Goal: Task Accomplishment & Management: Use online tool/utility

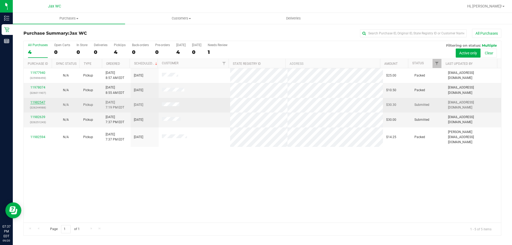
click at [39, 103] on link "11982547" at bounding box center [37, 102] width 15 height 4
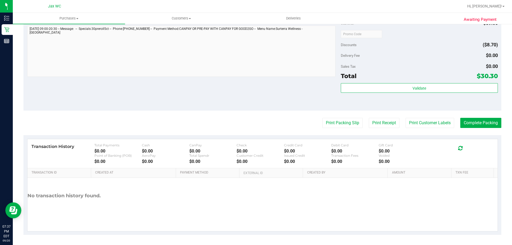
scroll to position [215, 0]
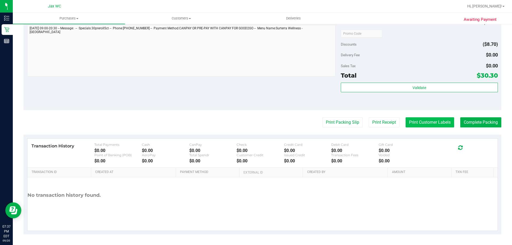
click at [420, 122] on button "Print Customer Labels" at bounding box center [429, 122] width 49 height 10
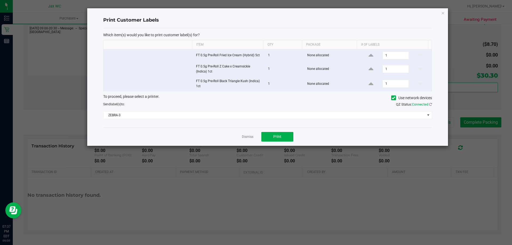
click at [245, 137] on link "Dismiss" at bounding box center [247, 137] width 11 height 5
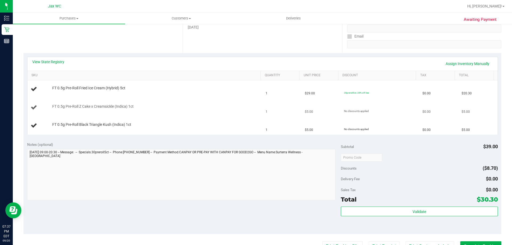
scroll to position [81, 0]
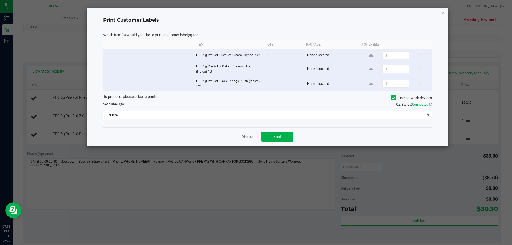
click at [253, 136] on div "Dismiss Print" at bounding box center [267, 136] width 329 height 18
click at [250, 136] on link "Dismiss" at bounding box center [247, 137] width 11 height 5
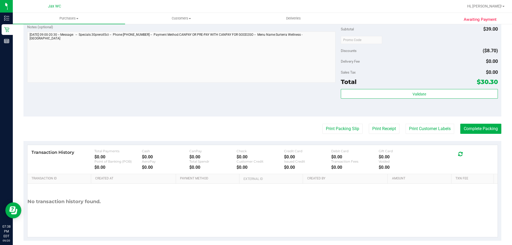
click at [92, 96] on div "Notes (optional) Subtotal $39.00 Discounts ($8.70) Delivery Fee $0.00 Sales Tax…" at bounding box center [262, 69] width 478 height 96
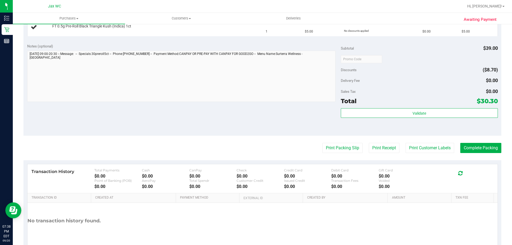
scroll to position [155, 0]
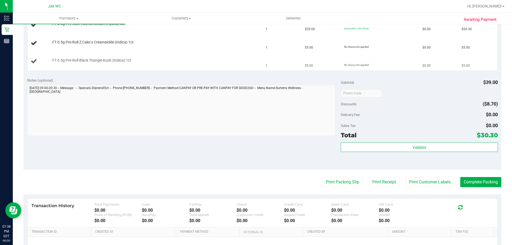
click at [82, 64] on div "FT 0.5g Pre-Roll Black Triangle Kush (Indica) 1ct" at bounding box center [145, 61] width 229 height 7
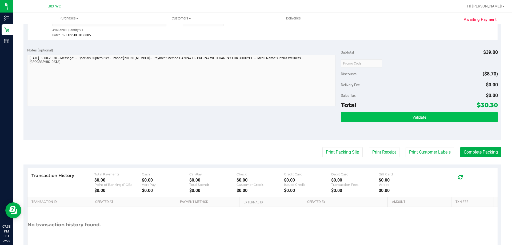
scroll to position [253, 0]
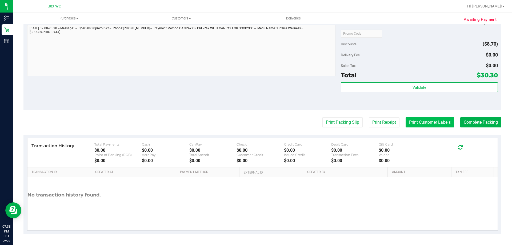
click at [418, 122] on button "Print Customer Labels" at bounding box center [429, 122] width 49 height 10
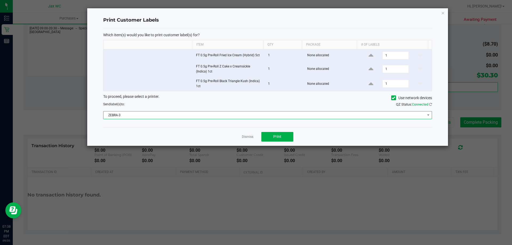
click at [249, 112] on span "ZEBRA-3" at bounding box center [263, 114] width 321 height 7
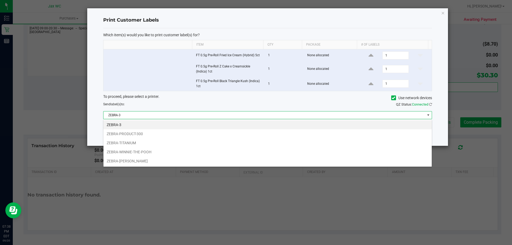
scroll to position [8, 328]
click at [160, 141] on li "ZEBRA-TITANIUM" at bounding box center [267, 142] width 328 height 9
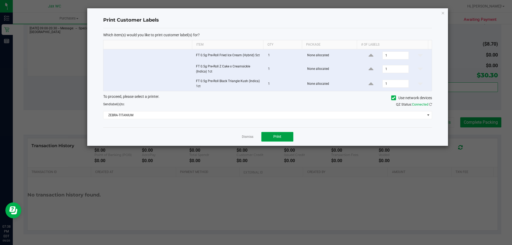
click at [281, 136] on button "Print" at bounding box center [277, 137] width 32 height 10
click at [247, 136] on link "Dismiss" at bounding box center [247, 137] width 11 height 5
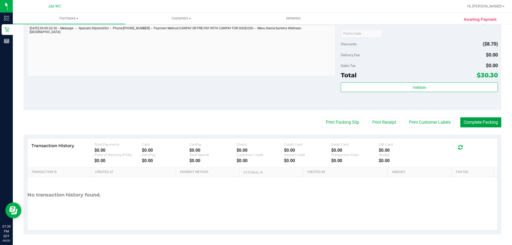
click at [467, 120] on button "Complete Packing" at bounding box center [480, 122] width 41 height 10
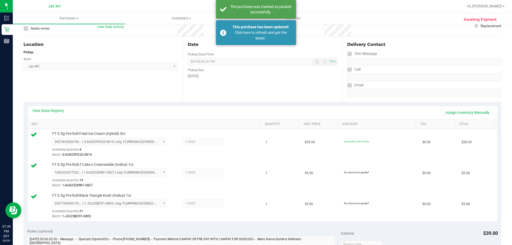
scroll to position [0, 0]
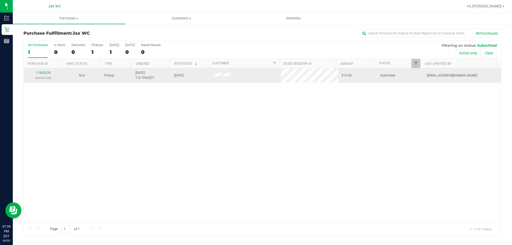
click at [34, 73] on div "11982639 (326251243)" at bounding box center [43, 75] width 32 height 10
click at [39, 72] on link "11982639" at bounding box center [43, 73] width 15 height 4
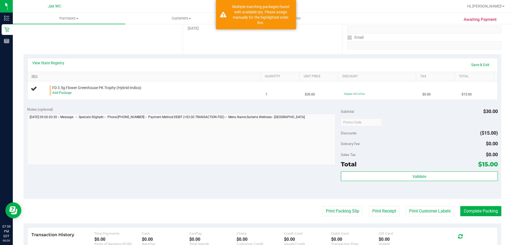
scroll to position [80, 0]
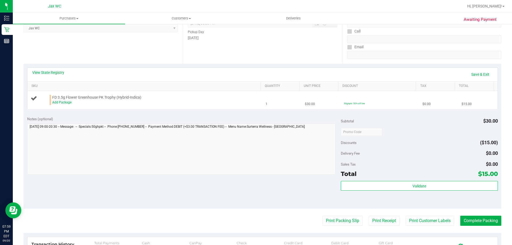
click at [182, 94] on td "FD 3.5g Flower Greenhouse PK Trophy (Hybrid-Indica) Add Package" at bounding box center [144, 100] width 235 height 18
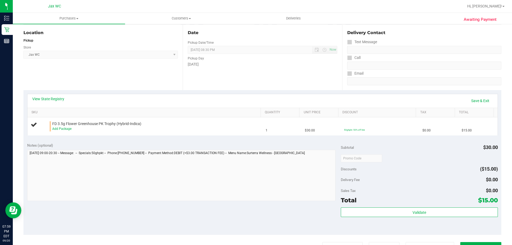
click at [193, 101] on div "View State Registry Save & Exit" at bounding box center [262, 100] width 460 height 9
click at [178, 135] on td "FD 3.5g Flower Greenhouse PK Trophy (Hybrid-Indica) Add Package" at bounding box center [144, 127] width 235 height 18
click at [170, 127] on div "Add Package" at bounding box center [155, 129] width 206 height 5
click at [128, 126] on span "FD 3.5g Flower Greenhouse PK Trophy (Hybrid-Indica)" at bounding box center [96, 124] width 89 height 5
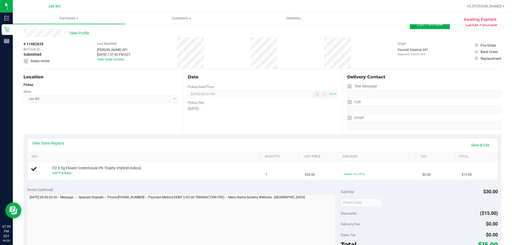
scroll to position [0, 0]
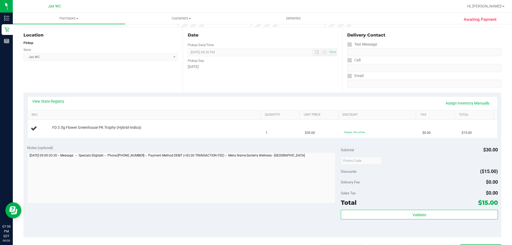
scroll to position [53, 0]
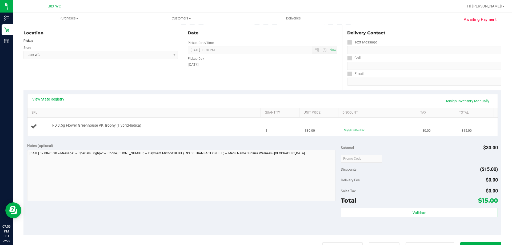
click at [35, 126] on icon at bounding box center [34, 126] width 6 height 6
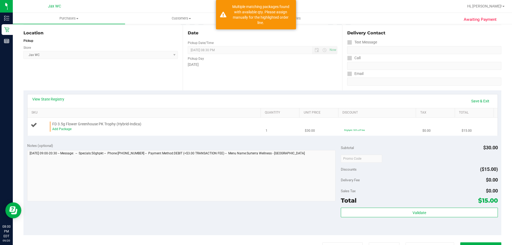
click at [54, 132] on td "FD 3.5g Flower Greenhouse PK Trophy (Hybrid-Indica) Add Package" at bounding box center [144, 127] width 235 height 18
click at [57, 130] on link "Add Package" at bounding box center [61, 129] width 19 height 4
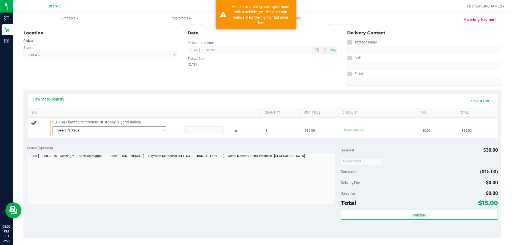
click at [155, 132] on span "Select Package" at bounding box center [106, 130] width 107 height 7
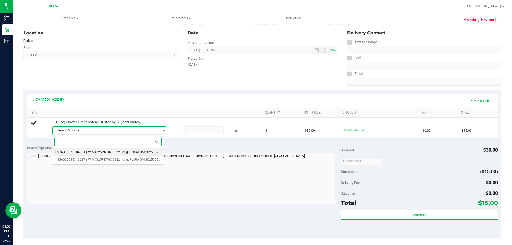
click at [121, 152] on span "( W-MAY25PKT02-0522 | orig: FLSRWGM-20250529-086 )" at bounding box center [127, 152] width 82 height 4
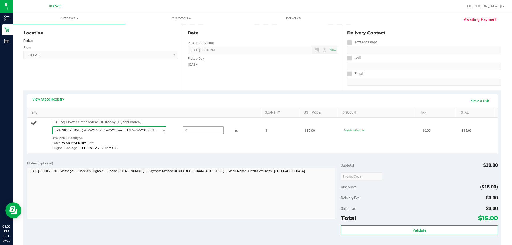
click at [193, 130] on span at bounding box center [203, 130] width 41 height 8
click at [236, 129] on div at bounding box center [232, 131] width 17 height 6
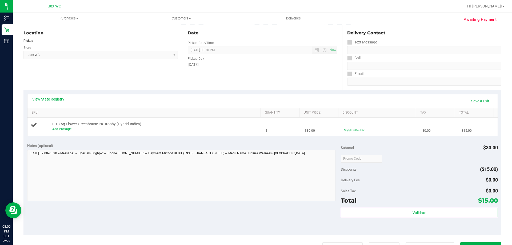
drag, startPoint x: 65, startPoint y: 126, endPoint x: 64, endPoint y: 128, distance: 2.8
click at [65, 127] on div "FD 3.5g Flower Greenhouse PK Trophy (Hybrid-Indica) Add Package" at bounding box center [154, 127] width 208 height 10
click at [64, 129] on link "Add Package" at bounding box center [61, 129] width 19 height 4
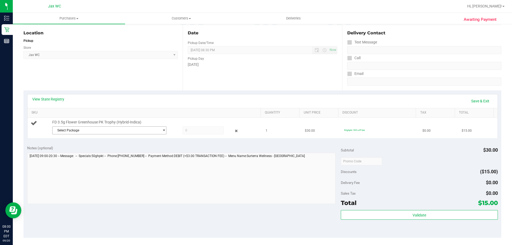
click at [96, 129] on span "Select Package" at bounding box center [106, 130] width 107 height 7
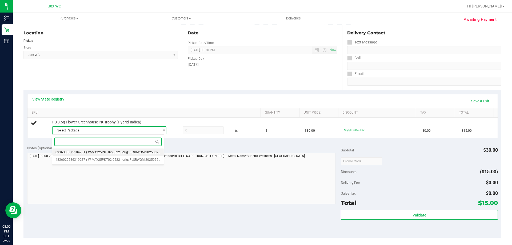
click at [97, 153] on span "( W-MAY25PKT02-0522 | orig: FLSRWGM-20250529-086 )" at bounding box center [127, 152] width 82 height 4
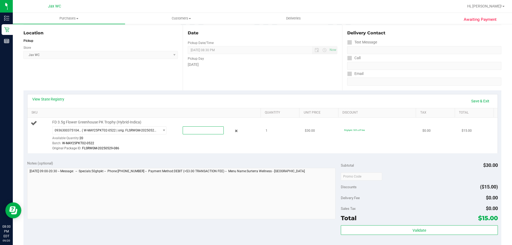
click at [186, 126] on span at bounding box center [203, 130] width 41 height 8
type input "1"
type input "1.0000"
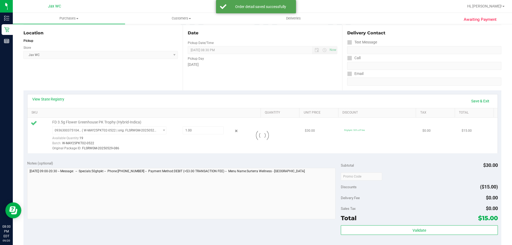
drag, startPoint x: 200, startPoint y: 125, endPoint x: 178, endPoint y: 144, distance: 29.5
click at [178, 144] on div at bounding box center [262, 136] width 470 height 36
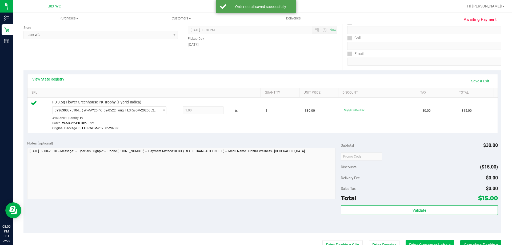
scroll to position [160, 0]
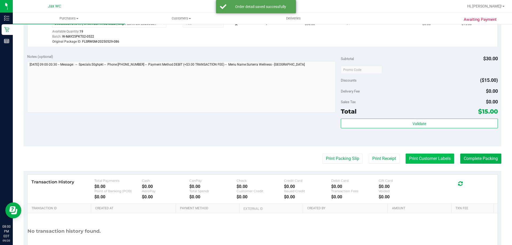
click at [421, 159] on button "Print Customer Labels" at bounding box center [429, 159] width 49 height 10
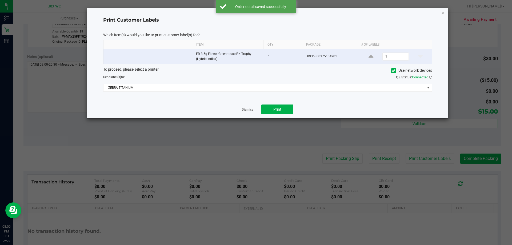
click at [257, 104] on div "Dismiss Print" at bounding box center [267, 109] width 329 height 18
click at [269, 110] on button "Print" at bounding box center [277, 109] width 32 height 10
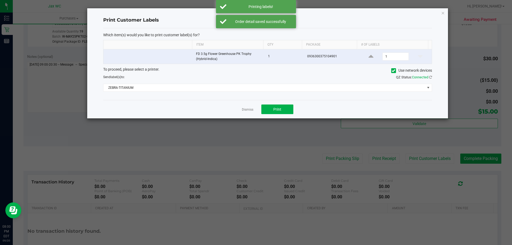
click at [246, 107] on app-cancel-button "Dismiss" at bounding box center [247, 110] width 11 height 6
click at [246, 107] on link "Dismiss" at bounding box center [247, 109] width 11 height 5
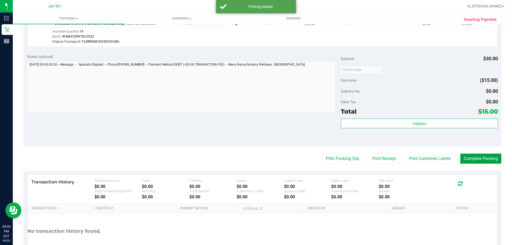
click at [492, 154] on button "Complete Packing" at bounding box center [480, 159] width 41 height 10
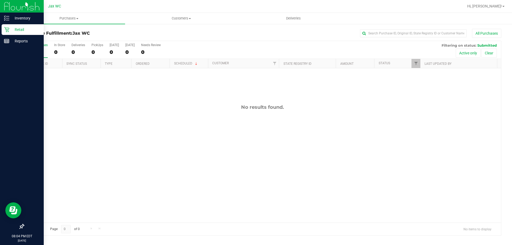
click at [6, 27] on icon at bounding box center [6, 29] width 5 height 5
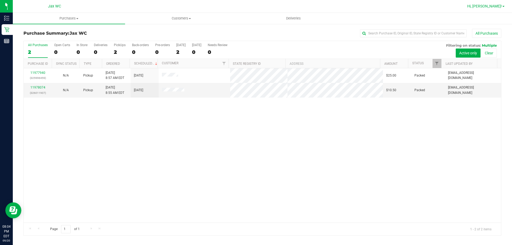
click at [497, 6] on span "Hi, [PERSON_NAME]!" at bounding box center [484, 6] width 35 height 4
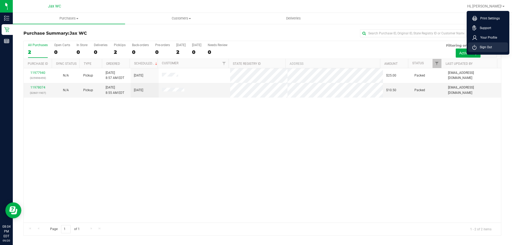
click at [483, 46] on span "Sign Out" at bounding box center [483, 47] width 15 height 5
